Goal: Task Accomplishment & Management: Manage account settings

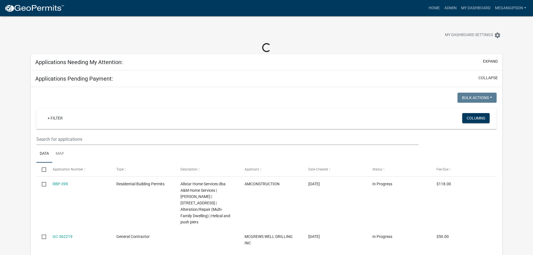
select select "3: 100"
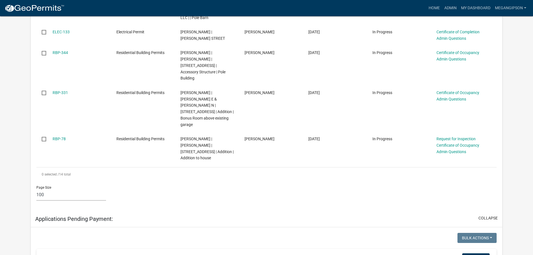
scroll to position [419, 0]
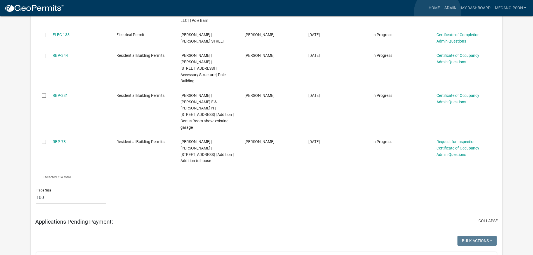
click at [442, 12] on link "Admin" at bounding box center [450, 8] width 17 height 11
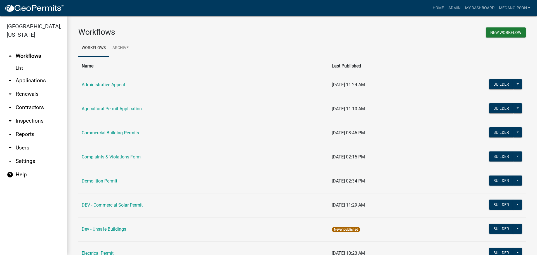
click at [37, 87] on link "arrow_drop_down Applications" at bounding box center [33, 80] width 67 height 13
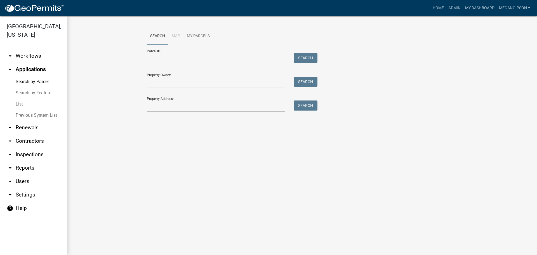
click at [35, 110] on link "List" at bounding box center [33, 103] width 67 height 11
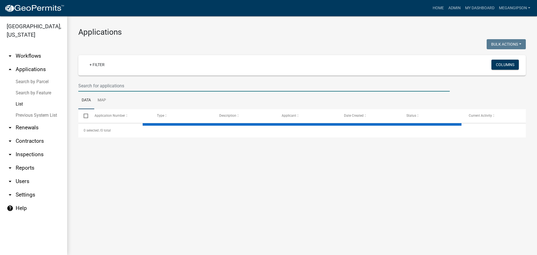
click at [128, 91] on input "text" at bounding box center [263, 85] width 371 height 11
type input "s"
select select "3: 100"
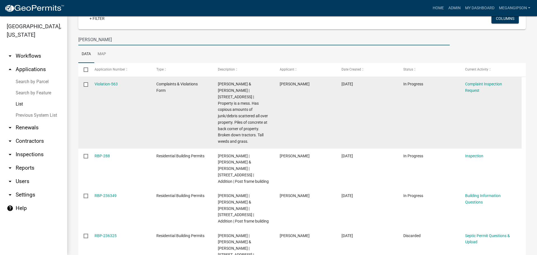
scroll to position [56, 0]
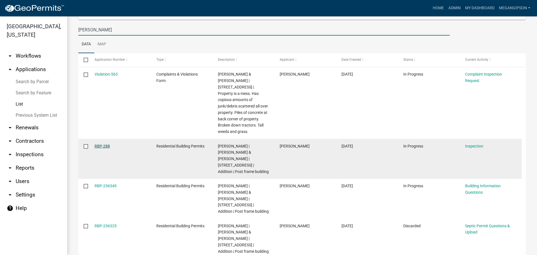
type input "[PERSON_NAME]"
click at [103, 148] on link "RBP-288" at bounding box center [101, 146] width 15 height 4
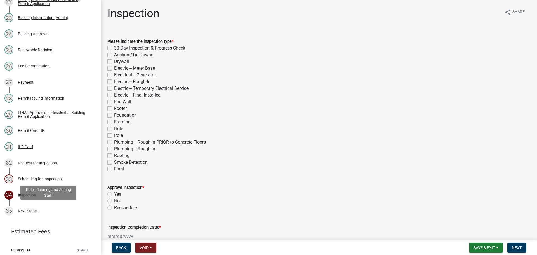
scroll to position [550, 0]
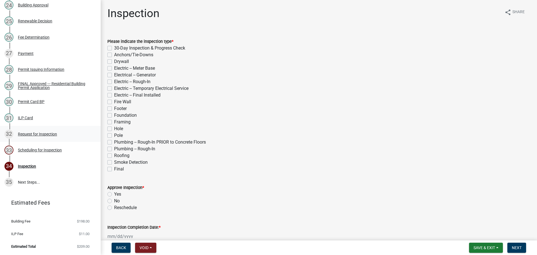
click at [53, 129] on div "32 Request for Inspection" at bounding box center [47, 133] width 87 height 9
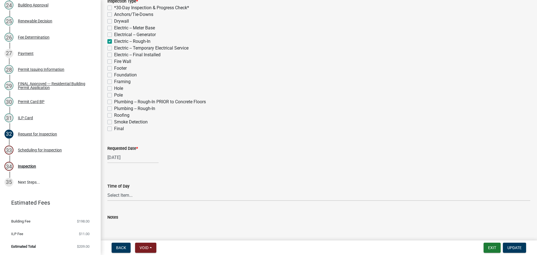
scroll to position [215, 0]
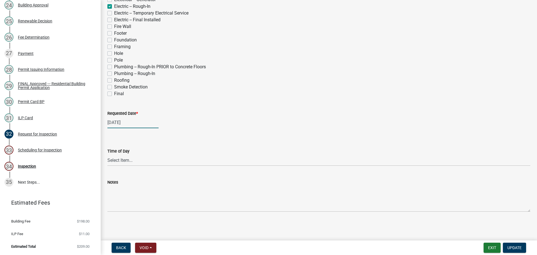
click at [121, 117] on div "[DATE]" at bounding box center [132, 122] width 51 height 11
select select "5"
select select "2024"
click at [169, 135] on span "Next month" at bounding box center [166, 137] width 4 height 4
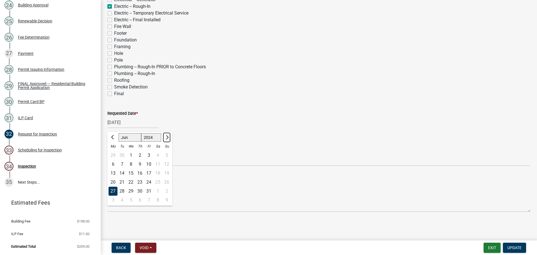
select select "7"
click at [151, 133] on select "1524 1525 1526 1527 1528 1529 1530 1531 1532 1533 1534 1535 1536 1537 1538 1539…" at bounding box center [151, 137] width 20 height 8
select select "2025"
click at [144, 133] on select "1524 1525 1526 1527 1528 1529 1530 1531 1532 1533 1534 1535 1536 1537 1538 1539…" at bounding box center [151, 137] width 20 height 8
click at [133, 133] on select "Jan Feb Mar Apr May Jun [DATE] Aug Sep Oct Nov Dec" at bounding box center [130, 137] width 23 height 8
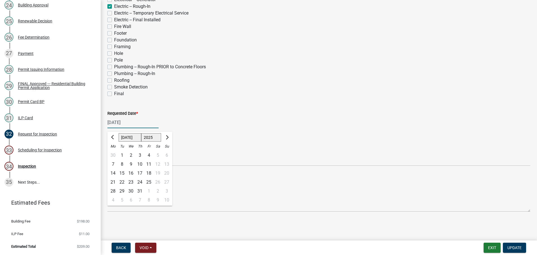
select select "9"
click at [121, 133] on select "Jan Feb Mar Apr May Jun [DATE] Aug Sep Oct Nov Dec" at bounding box center [130, 137] width 23 height 8
click at [124, 160] on div "9" at bounding box center [121, 164] width 9 height 9
type input "[DATE]"
click at [512, 245] on span "Update" at bounding box center [514, 247] width 14 height 4
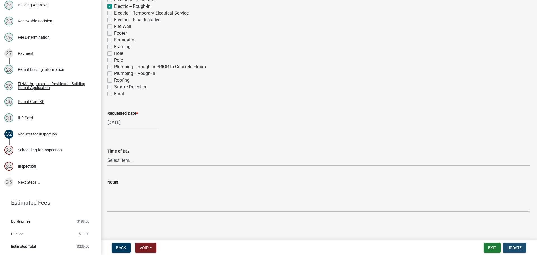
scroll to position [0, 0]
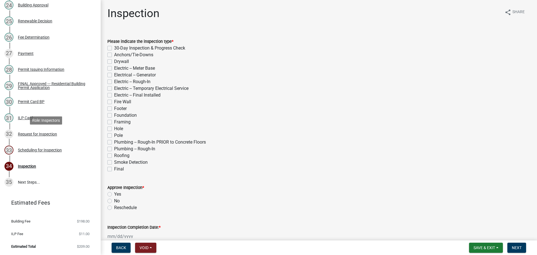
click at [44, 148] on div "Scheduling for Inspection" at bounding box center [40, 150] width 44 height 4
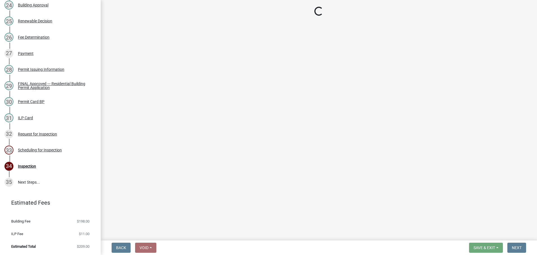
select select "25b75ae6-03c7-4280-9b34-fcf63005d5e5"
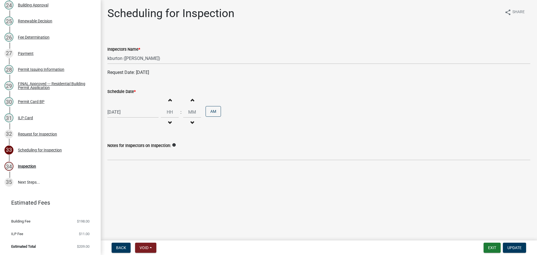
click at [129, 118] on div "[DATE]" at bounding box center [132, 111] width 51 height 11
select select "9"
select select "2025"
click at [328, 129] on div "[DATE] [PERSON_NAME] Apr May Jun [DATE] Aug Sep Oct Nov [DATE] 1526 1527 1528 1…" at bounding box center [318, 112] width 423 height 34
click at [520, 249] on button "Update" at bounding box center [514, 247] width 23 height 10
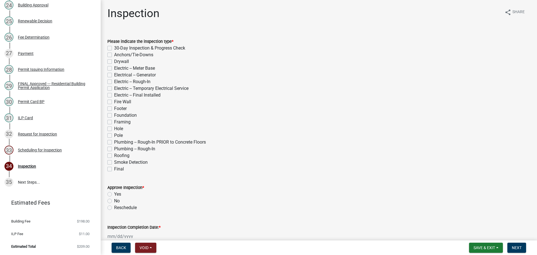
click at [287, 98] on div "Electric -- Final Installed" at bounding box center [318, 95] width 423 height 7
click at [481, 245] on span "Save & Exit" at bounding box center [484, 247] width 22 height 4
click at [464, 233] on button "Save & Exit" at bounding box center [480, 231] width 45 height 13
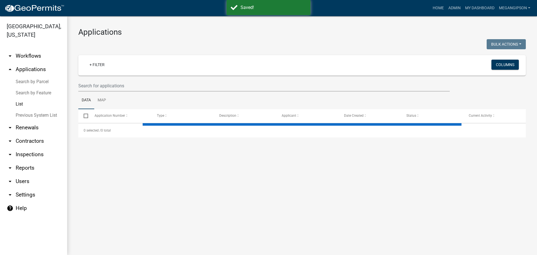
select select "3: 100"
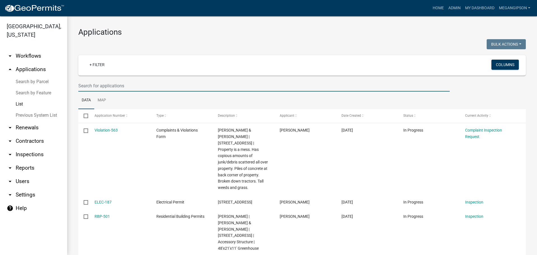
click at [103, 91] on input "text" at bounding box center [263, 85] width 371 height 11
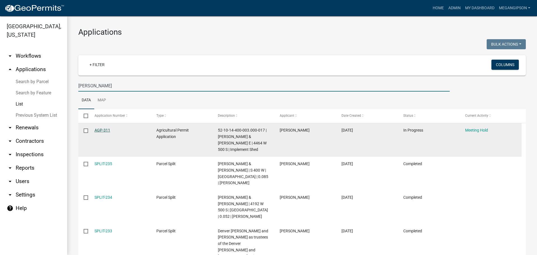
type input "[PERSON_NAME]"
click at [100, 132] on link "AGP-311" at bounding box center [102, 130] width 16 height 4
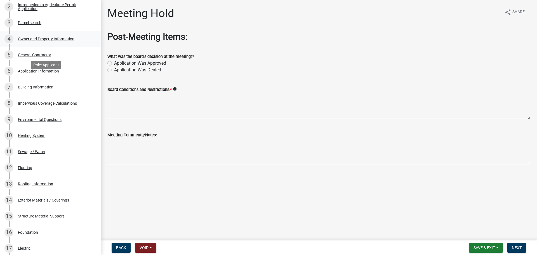
scroll to position [112, 0]
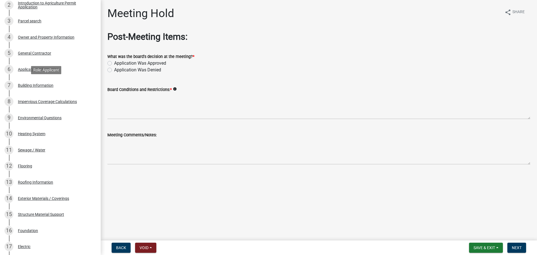
click at [59, 71] on div "Application Information" at bounding box center [38, 69] width 41 height 4
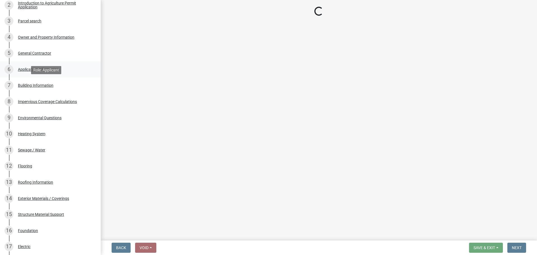
select select "e5ad45bb-a1e6-4b4c-93a2-1a7ea2f1db3c"
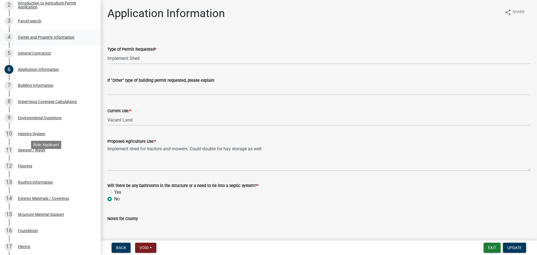
scroll to position [0, 0]
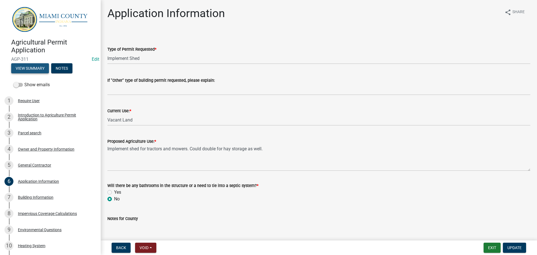
click at [39, 72] on button "View Summary" at bounding box center [30, 68] width 38 height 10
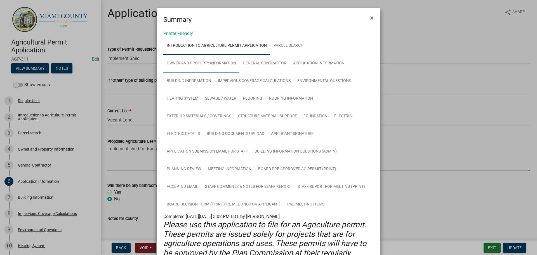
click at [217, 72] on link "Owner and Property Information" at bounding box center [201, 64] width 76 height 18
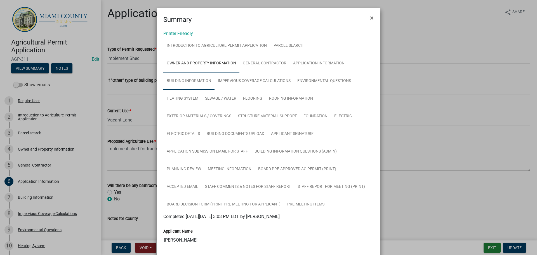
click at [202, 88] on link "Building Information" at bounding box center [188, 81] width 51 height 18
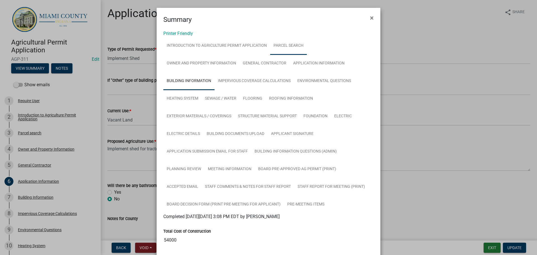
click at [292, 51] on link "Parcel search" at bounding box center [288, 46] width 37 height 18
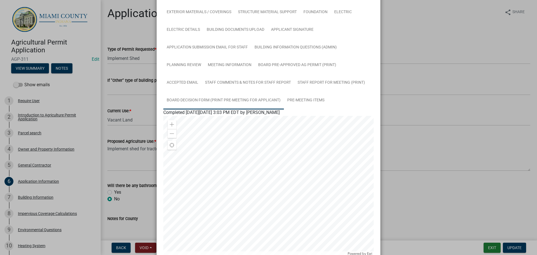
scroll to position [224, 0]
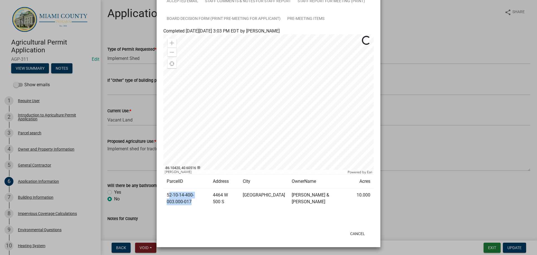
drag, startPoint x: 171, startPoint y: 207, endPoint x: 167, endPoint y: 204, distance: 5.8
click at [167, 204] on td "52-10-14-400-003.000-017" at bounding box center [186, 198] width 46 height 20
drag, startPoint x: 174, startPoint y: 210, endPoint x: 165, endPoint y: 207, distance: 8.7
click at [165, 207] on td "52-10-14-400-003.000-017" at bounding box center [186, 198] width 46 height 20
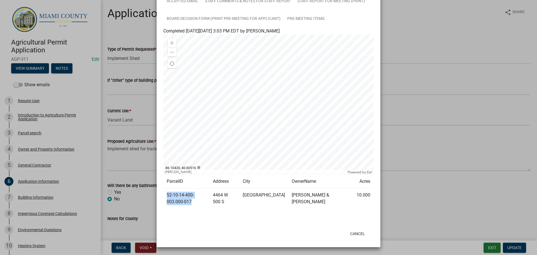
copy td "52-10-14-400-003.000-017"
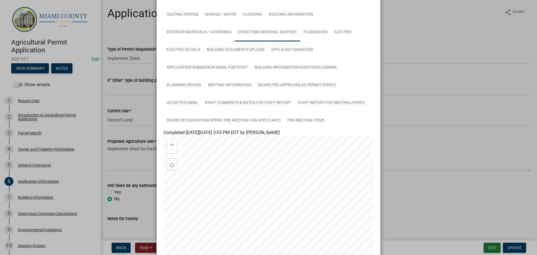
scroll to position [0, 0]
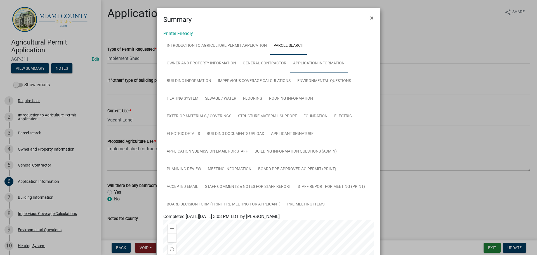
click at [330, 72] on link "Application Information" at bounding box center [319, 64] width 58 height 18
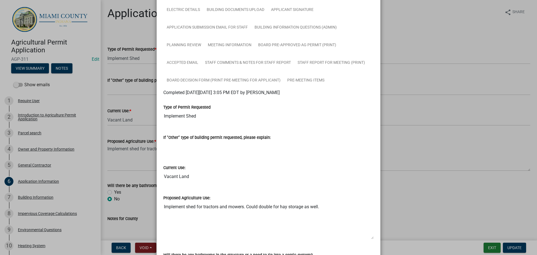
scroll to position [12, 0]
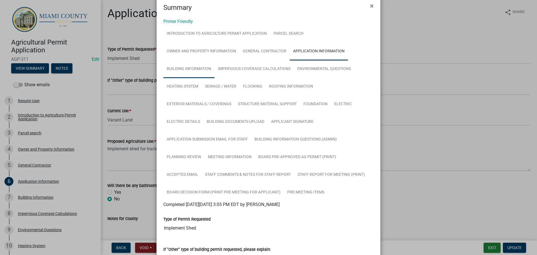
click at [203, 75] on link "Building Information" at bounding box center [188, 69] width 51 height 18
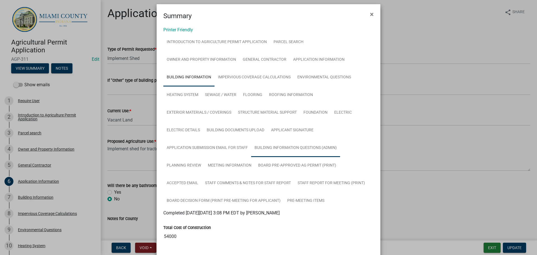
scroll to position [0, 0]
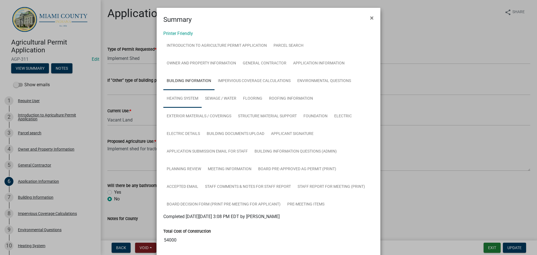
click at [202, 108] on link "Heating System" at bounding box center [182, 99] width 38 height 18
click at [331, 125] on link "Electric" at bounding box center [343, 116] width 24 height 18
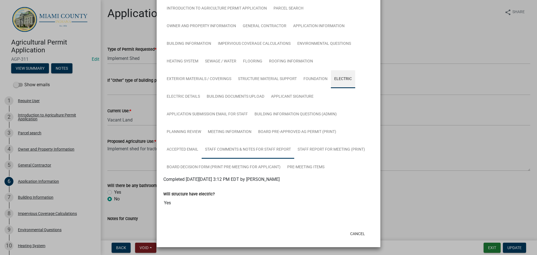
scroll to position [90, 0]
click at [203, 88] on link "Electric Details" at bounding box center [183, 97] width 40 height 18
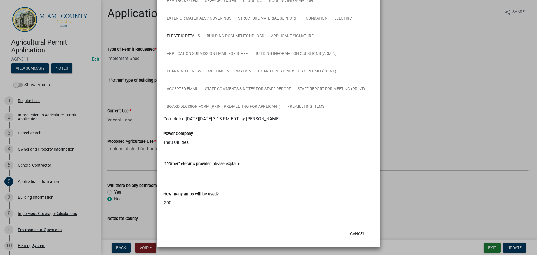
scroll to position [46, 0]
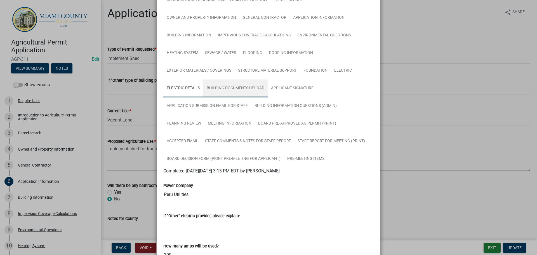
click at [268, 97] on link "Building Documents Upload" at bounding box center [235, 88] width 64 height 18
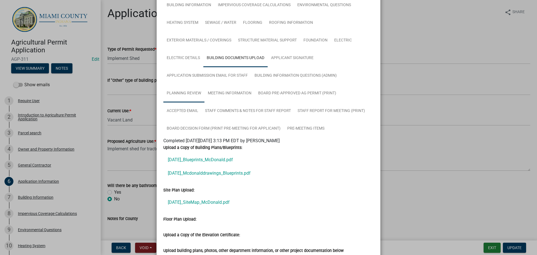
scroll to position [185, 0]
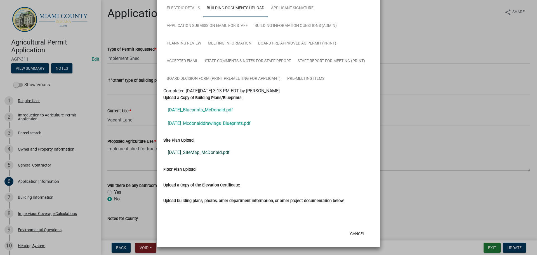
click at [209, 146] on link "[DATE]_SiteMap_McDonald.pdf" at bounding box center [268, 152] width 210 height 13
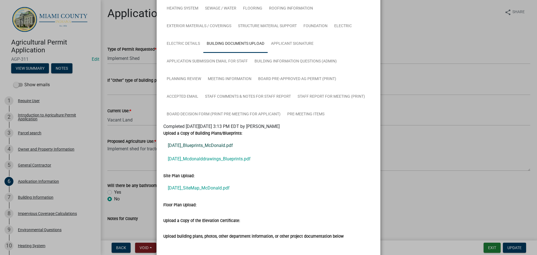
scroll to position [74, 0]
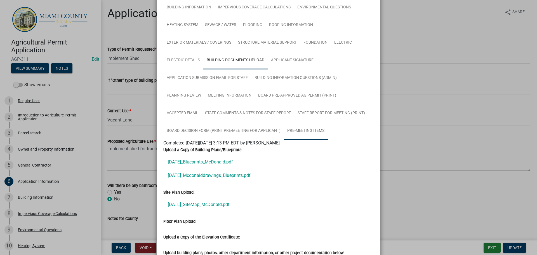
click at [316, 140] on link "Pre-Meeting Items" at bounding box center [306, 131] width 44 height 18
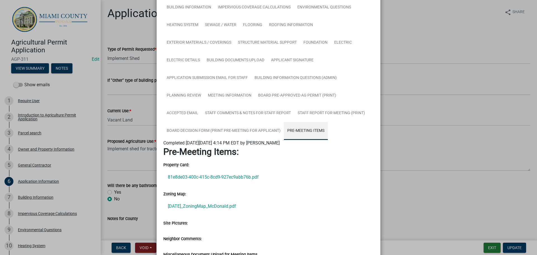
scroll to position [191, 0]
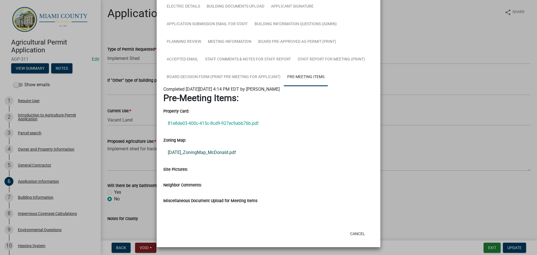
click at [211, 146] on link "[DATE]_ZoningMap_McDonald.pdf" at bounding box center [268, 152] width 210 height 13
click at [185, 117] on link "81e8de03-400c-415c-8cd9-927ec9abb76b.pdf" at bounding box center [268, 123] width 210 height 13
click at [436, 39] on ngb-modal-window "Summary × Printer Friendly Introduction to Agriculture Permit Application Parce…" at bounding box center [268, 127] width 537 height 255
